Goal: Task Accomplishment & Management: Manage account settings

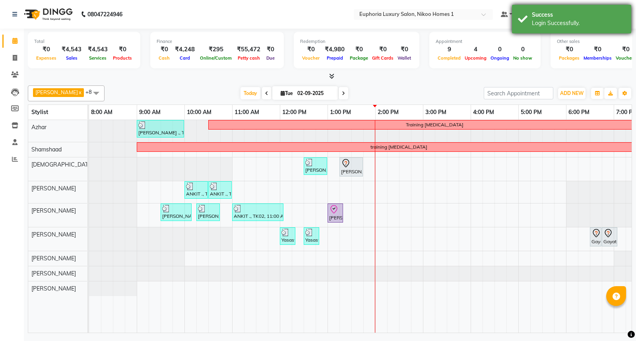
click at [543, 27] on div "Login Successfully." at bounding box center [578, 23] width 93 height 8
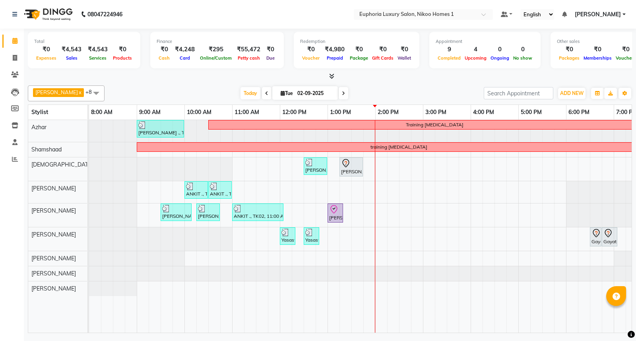
click at [617, 14] on span "[PERSON_NAME]" at bounding box center [598, 14] width 46 height 8
click at [596, 49] on link "Sign out" at bounding box center [584, 54] width 73 height 12
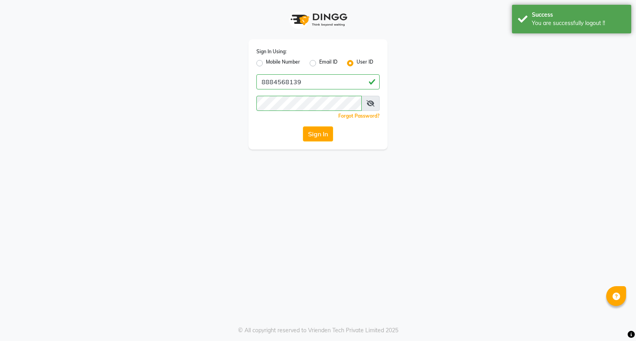
click at [266, 63] on label "Mobile Number" at bounding box center [283, 63] width 34 height 10
click at [266, 63] on input "Mobile Number" at bounding box center [268, 60] width 5 height 5
radio input "true"
radio input "false"
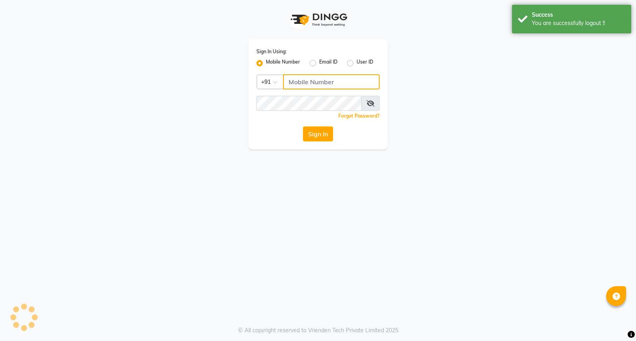
click at [300, 79] on input "Username" at bounding box center [331, 81] width 97 height 15
type input "7760179992"
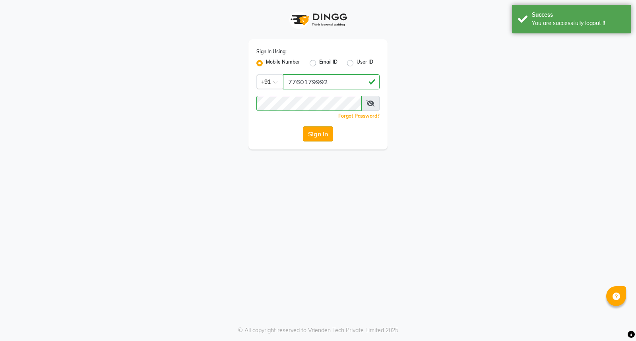
click at [322, 134] on button "Sign In" at bounding box center [318, 133] width 30 height 15
